Goal: Check status: Check status

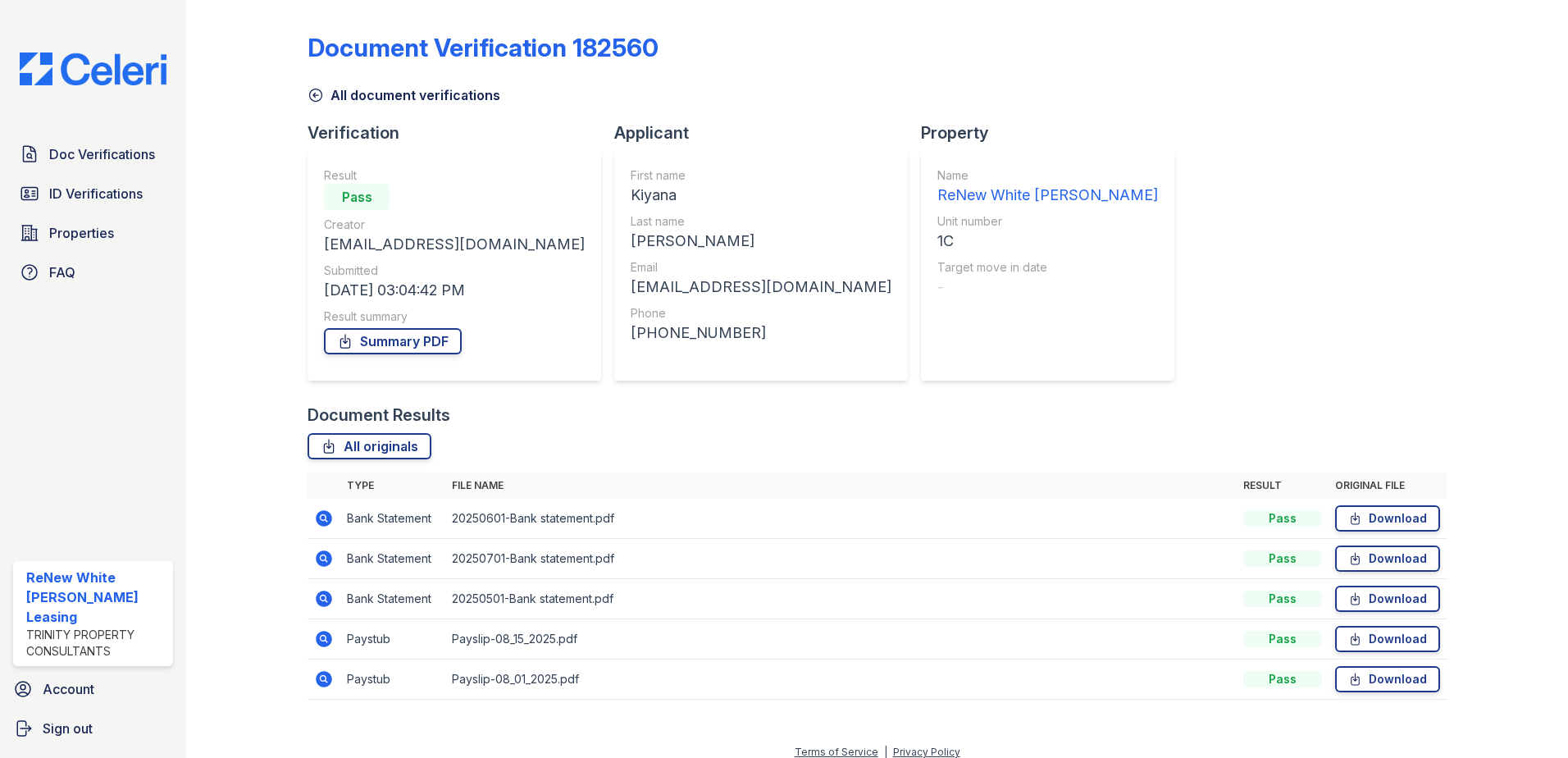
click at [326, 642] on icon at bounding box center [324, 639] width 20 height 20
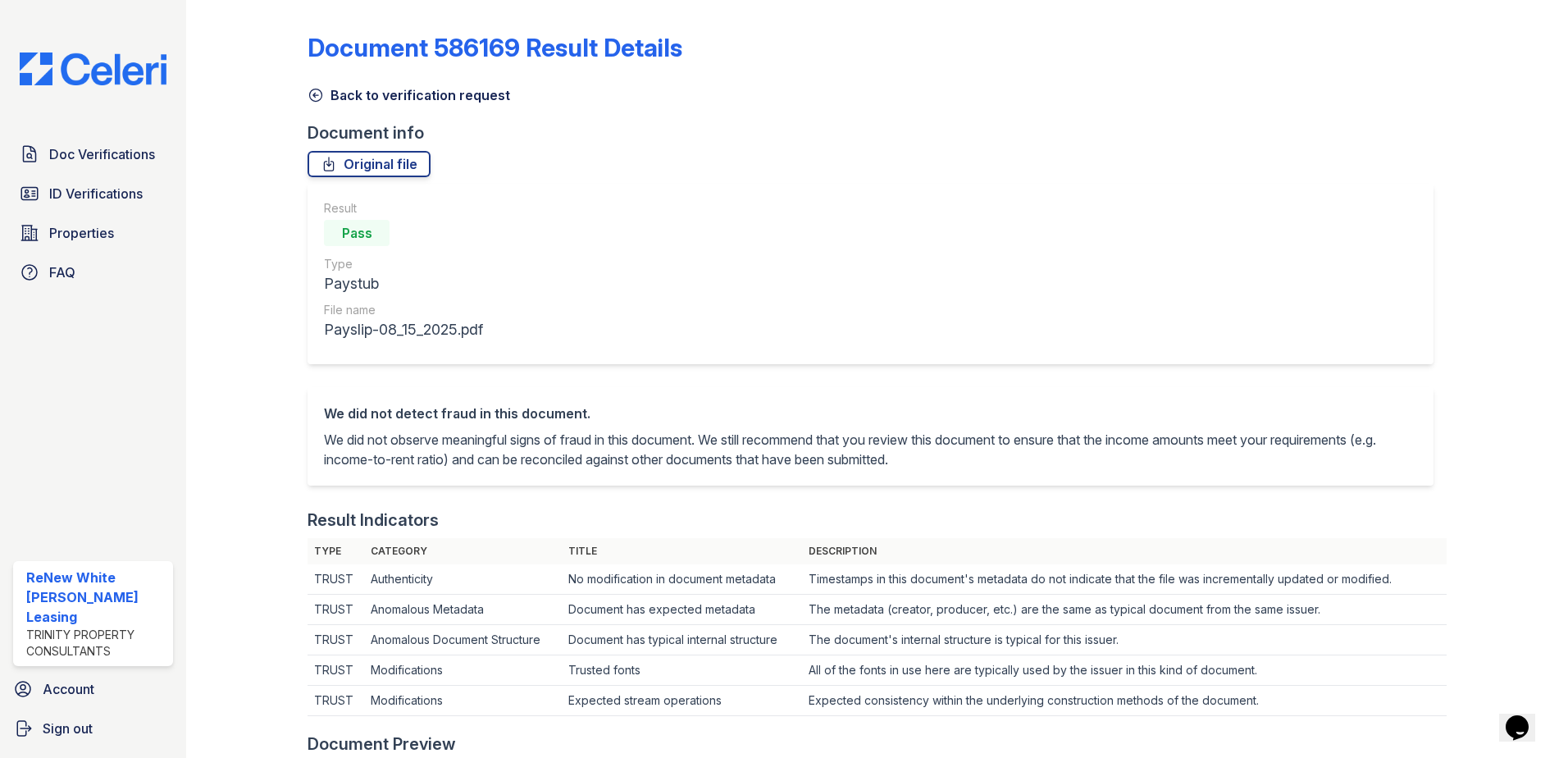
click at [362, 89] on link "Back to verification request" at bounding box center [408, 95] width 202 height 20
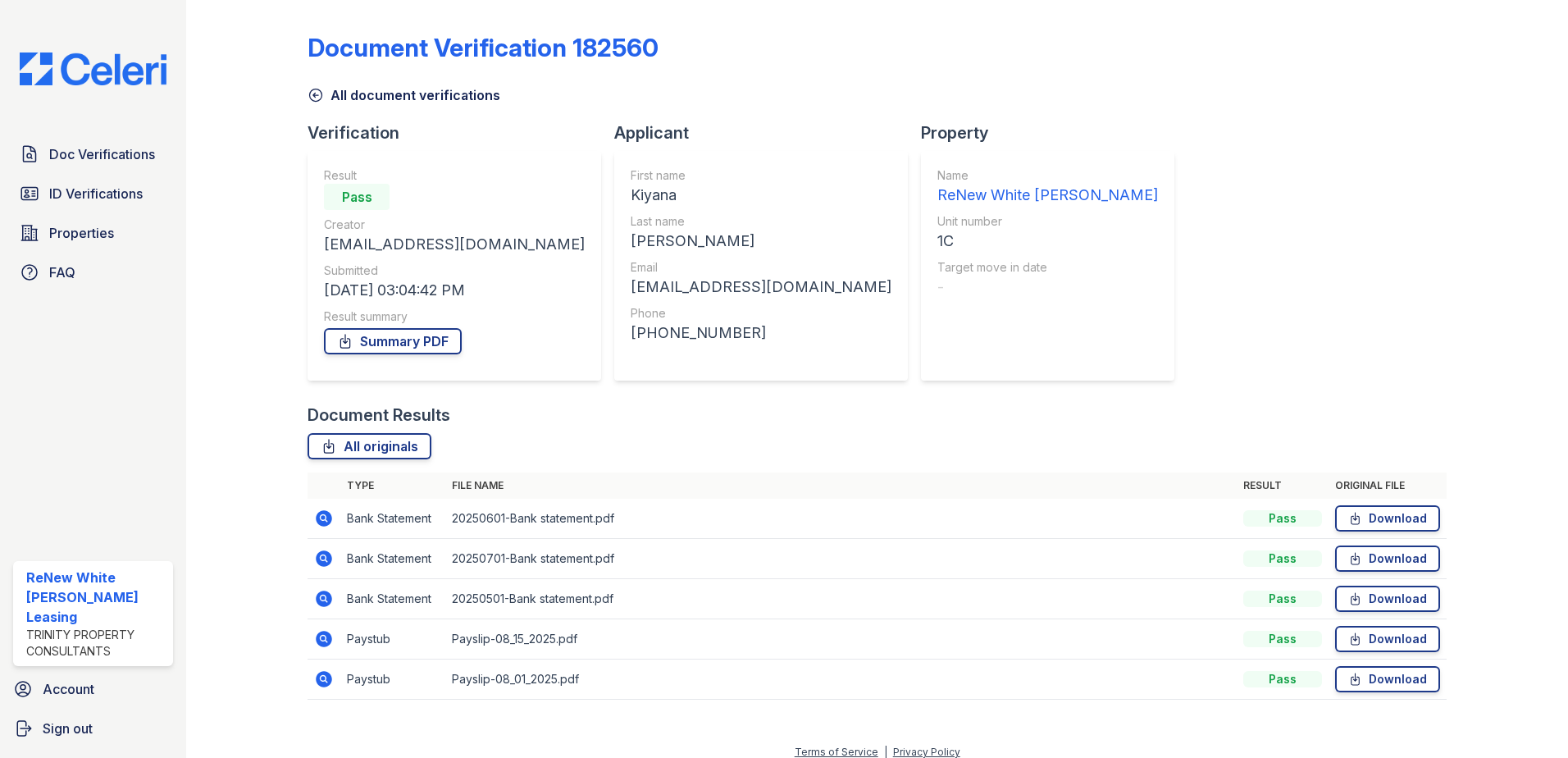
click at [327, 677] on icon at bounding box center [324, 679] width 16 height 16
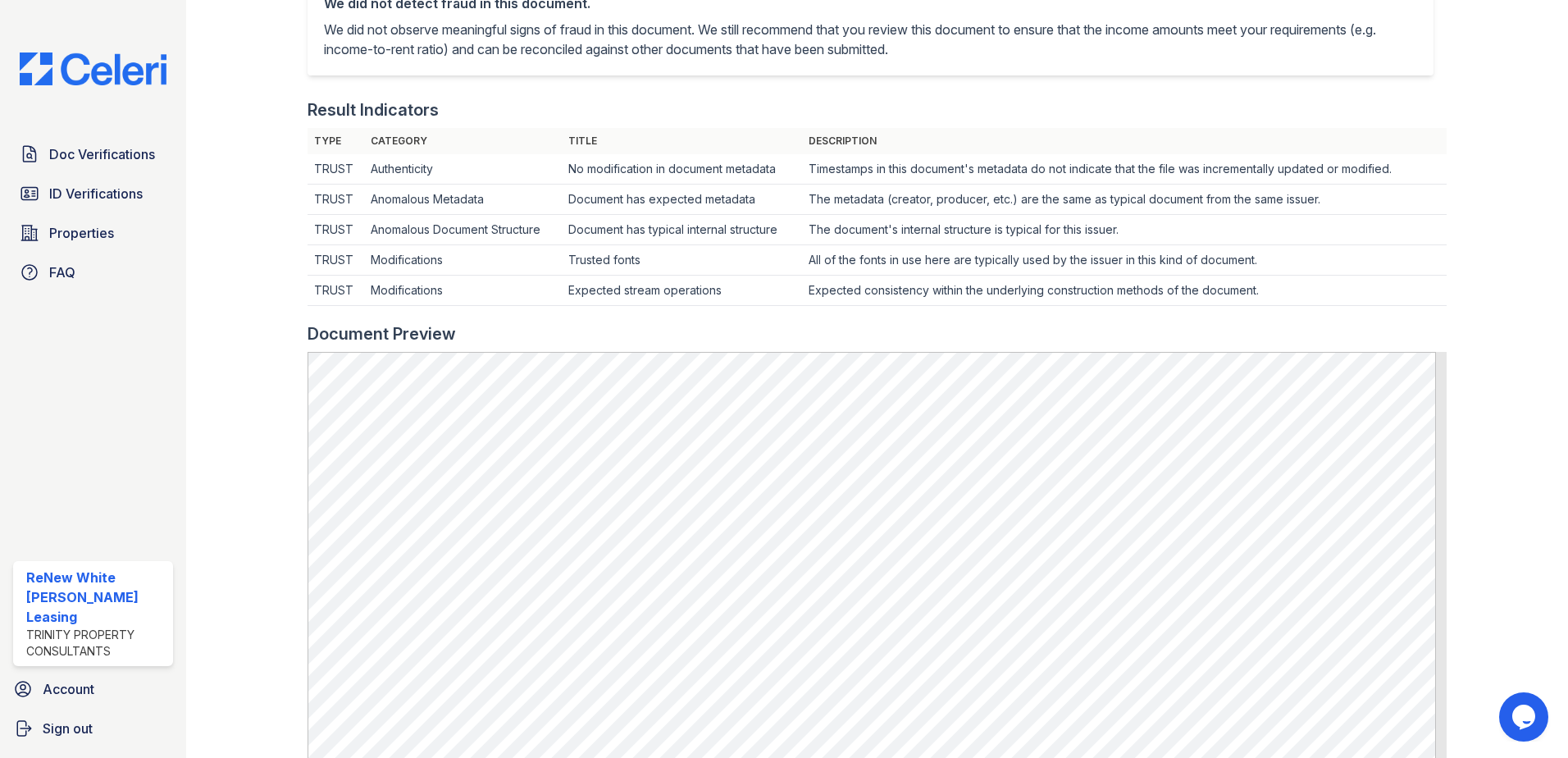
scroll to position [329, 0]
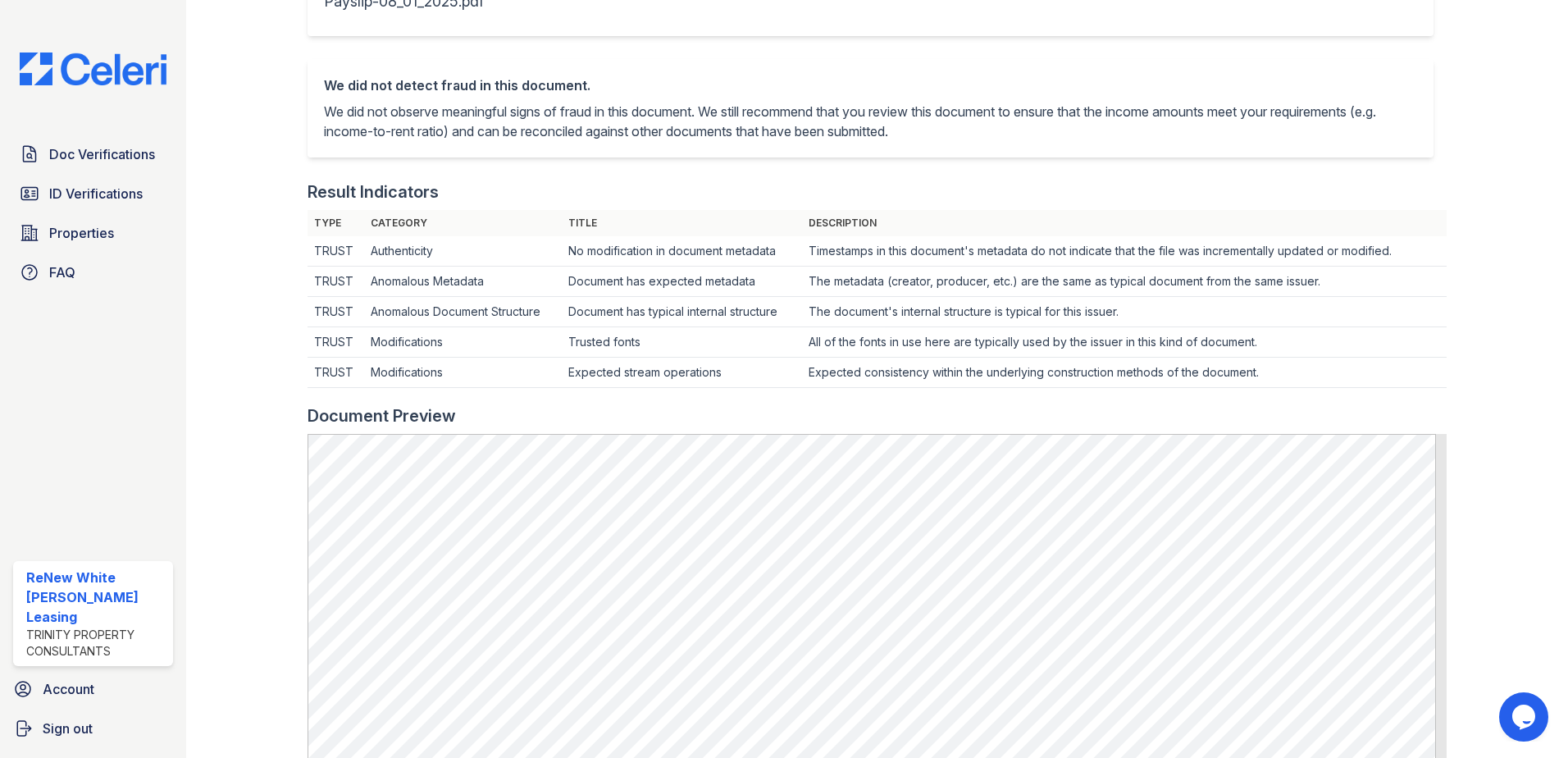
click at [288, 300] on div at bounding box center [260, 436] width 95 height 1514
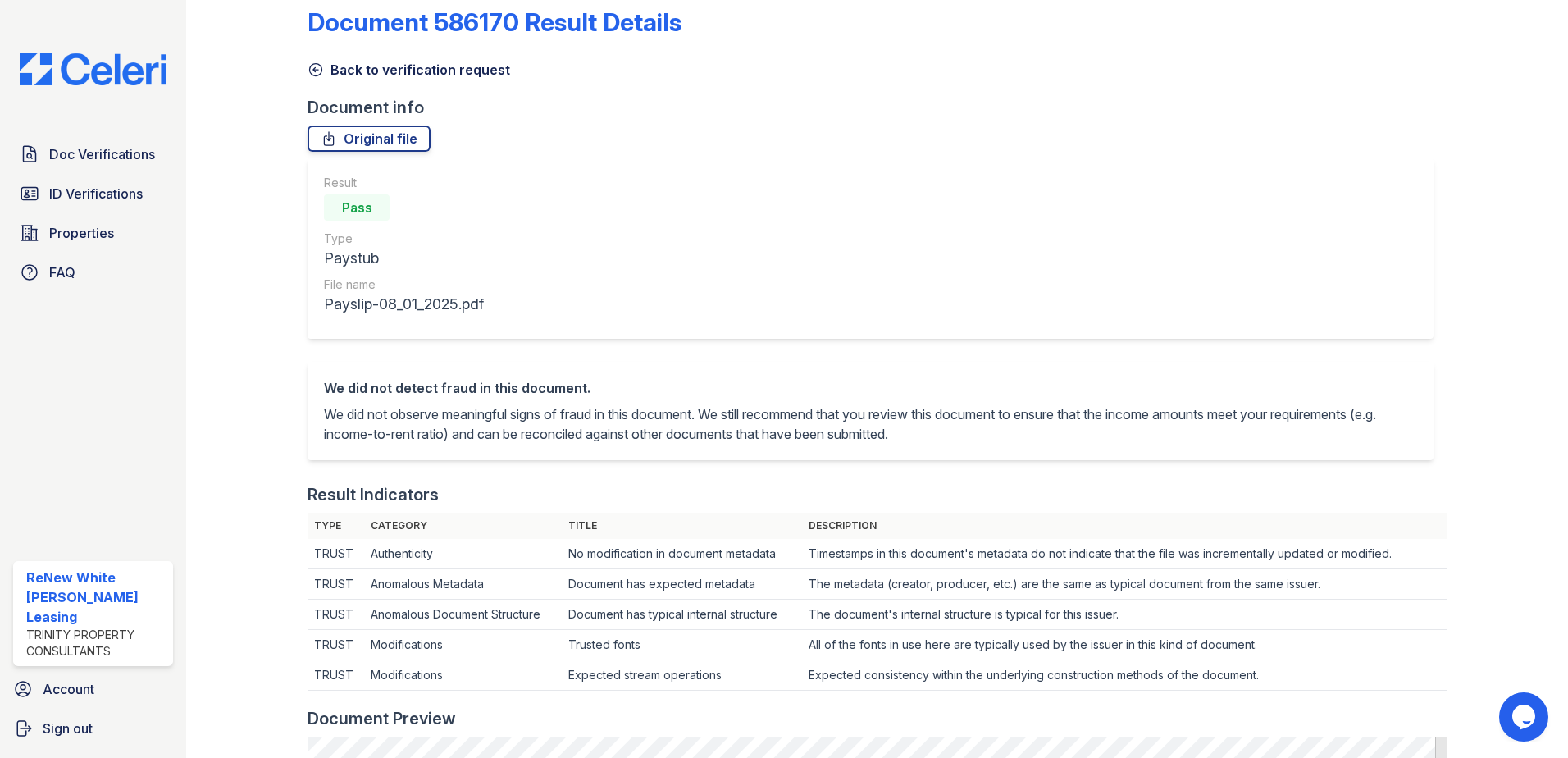
scroll to position [0, 0]
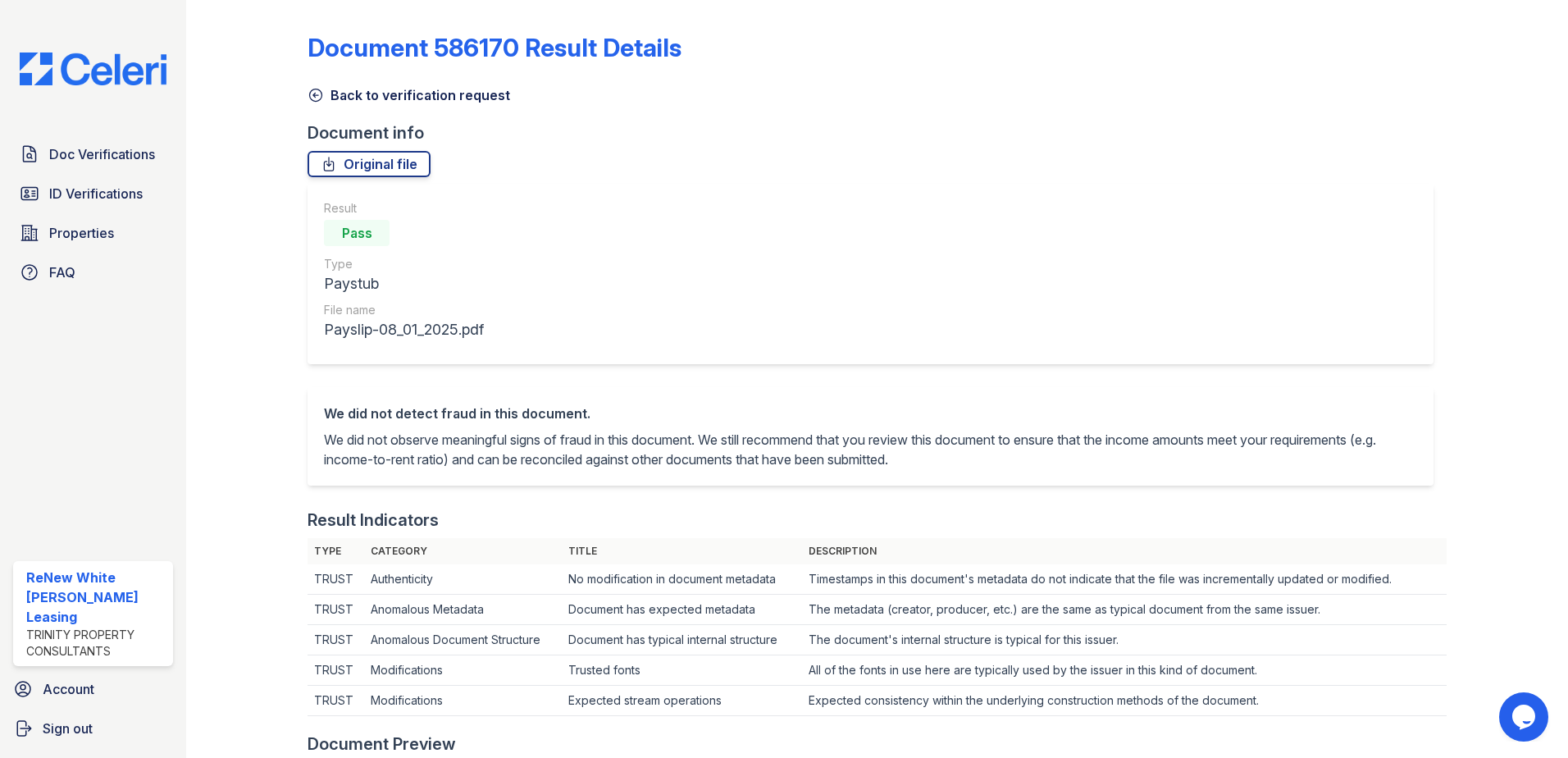
click at [331, 93] on link "Back to verification request" at bounding box center [408, 95] width 202 height 20
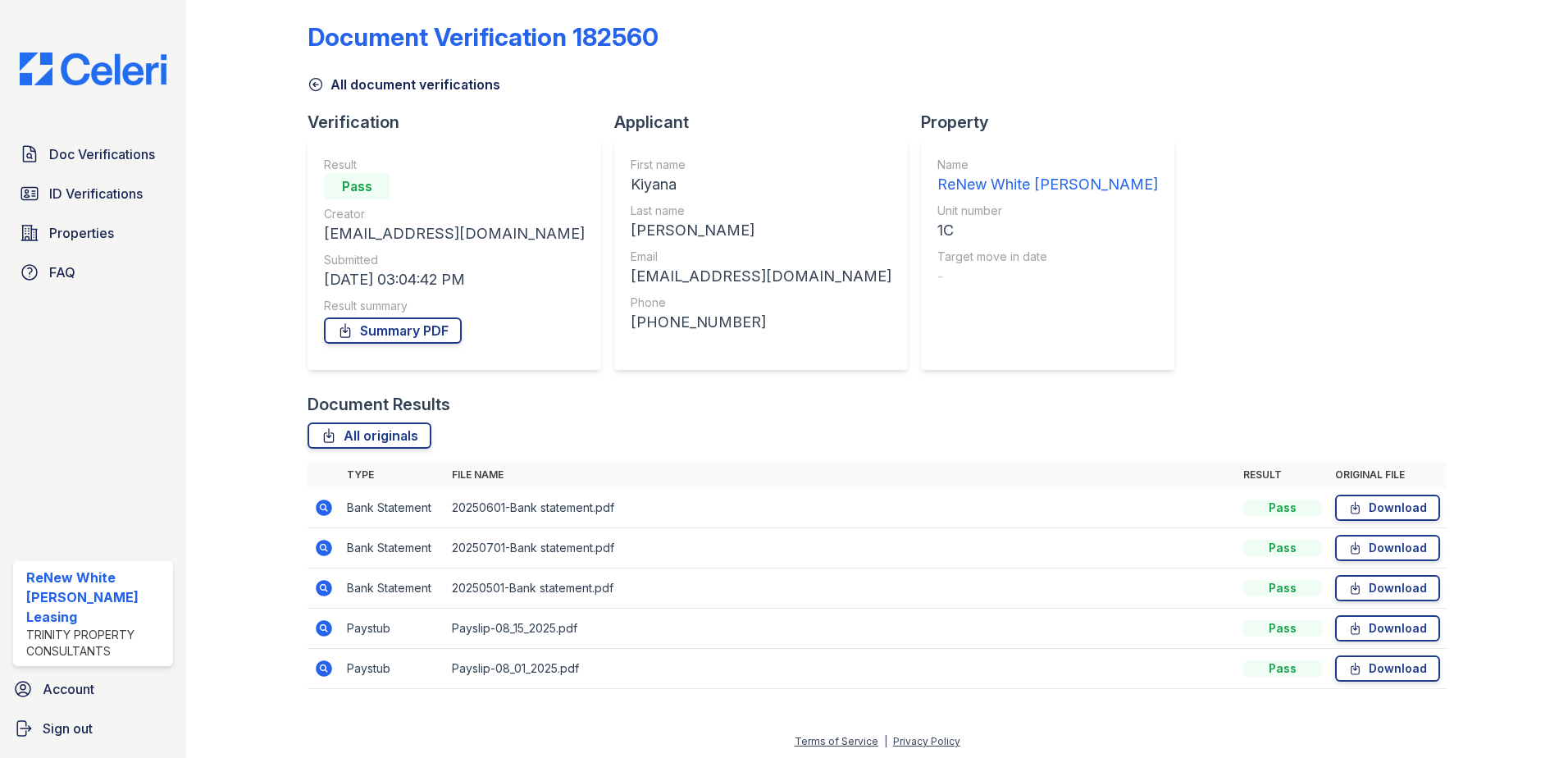
scroll to position [14, 0]
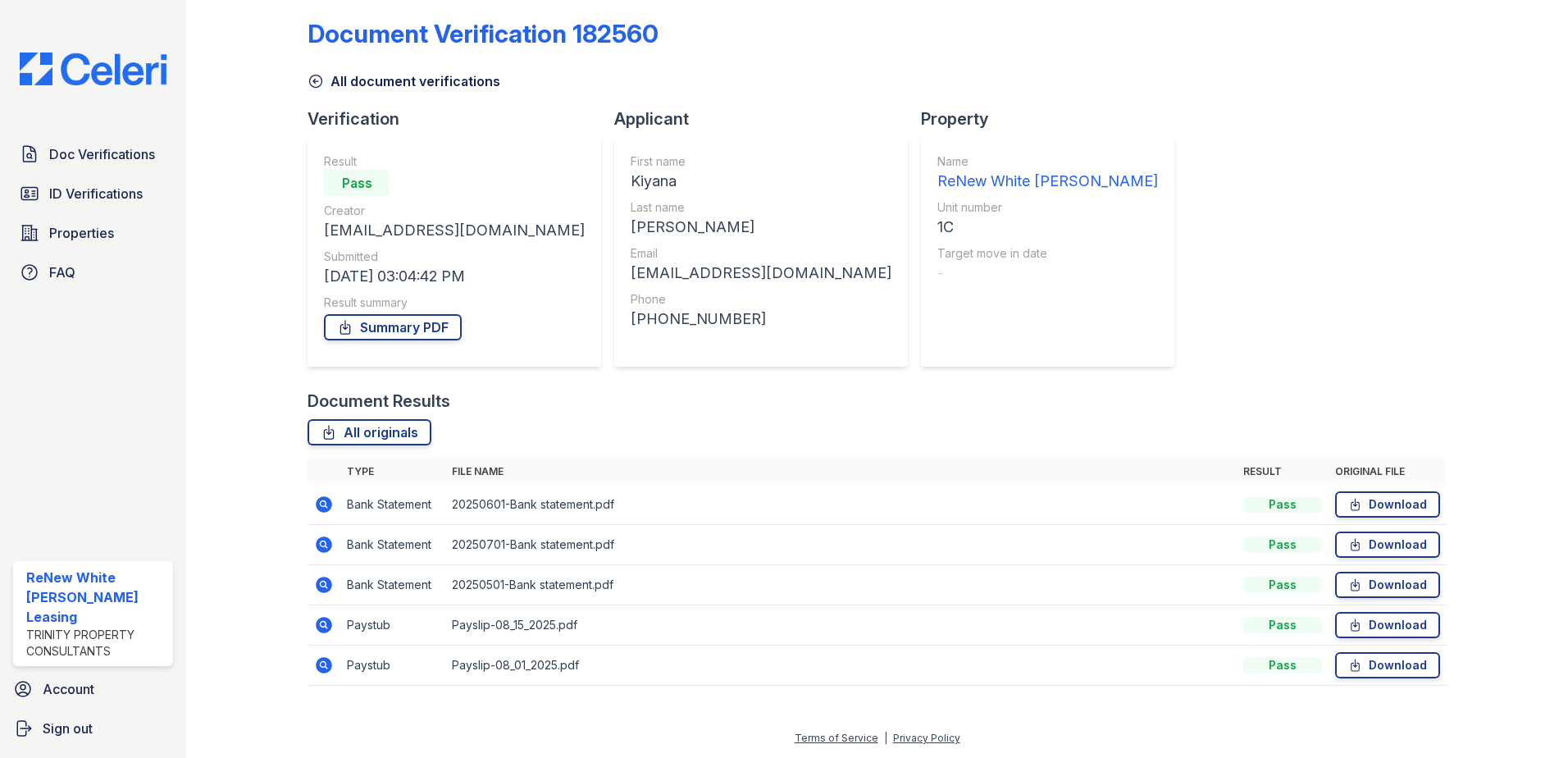
click at [321, 629] on icon at bounding box center [324, 625] width 16 height 16
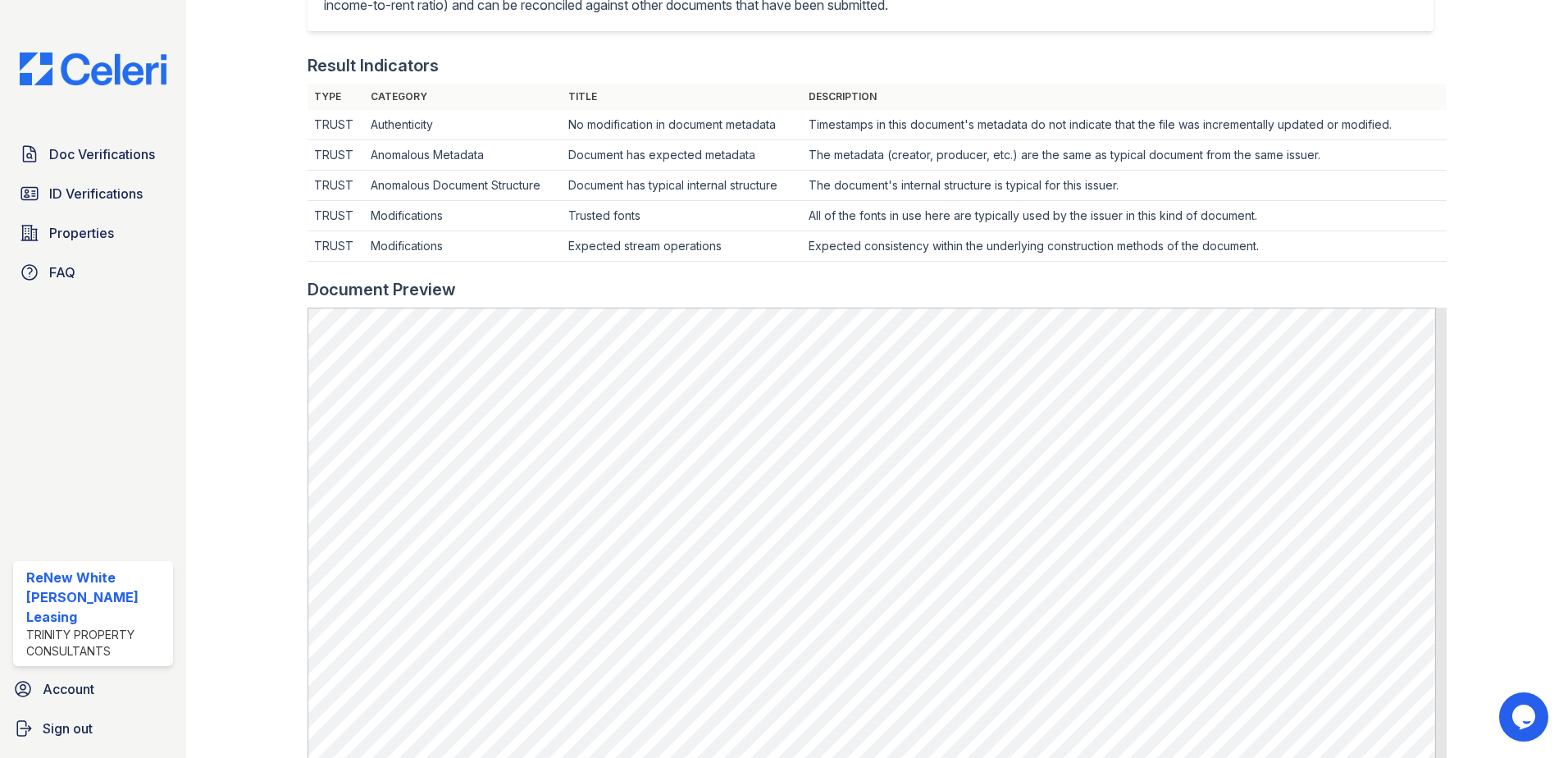
scroll to position [575, 0]
